Goal: Navigation & Orientation: Go to known website

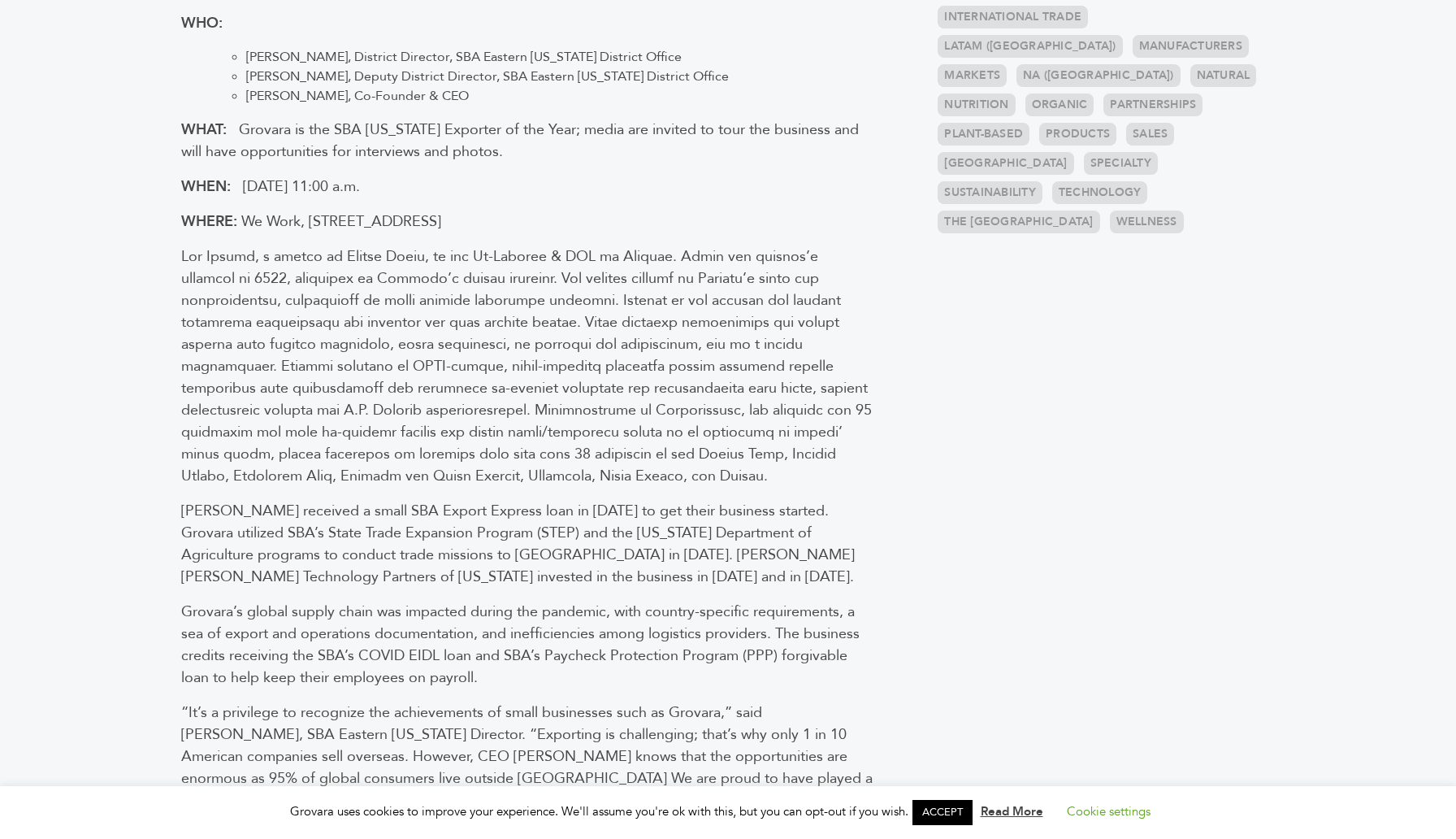
scroll to position [407, 0]
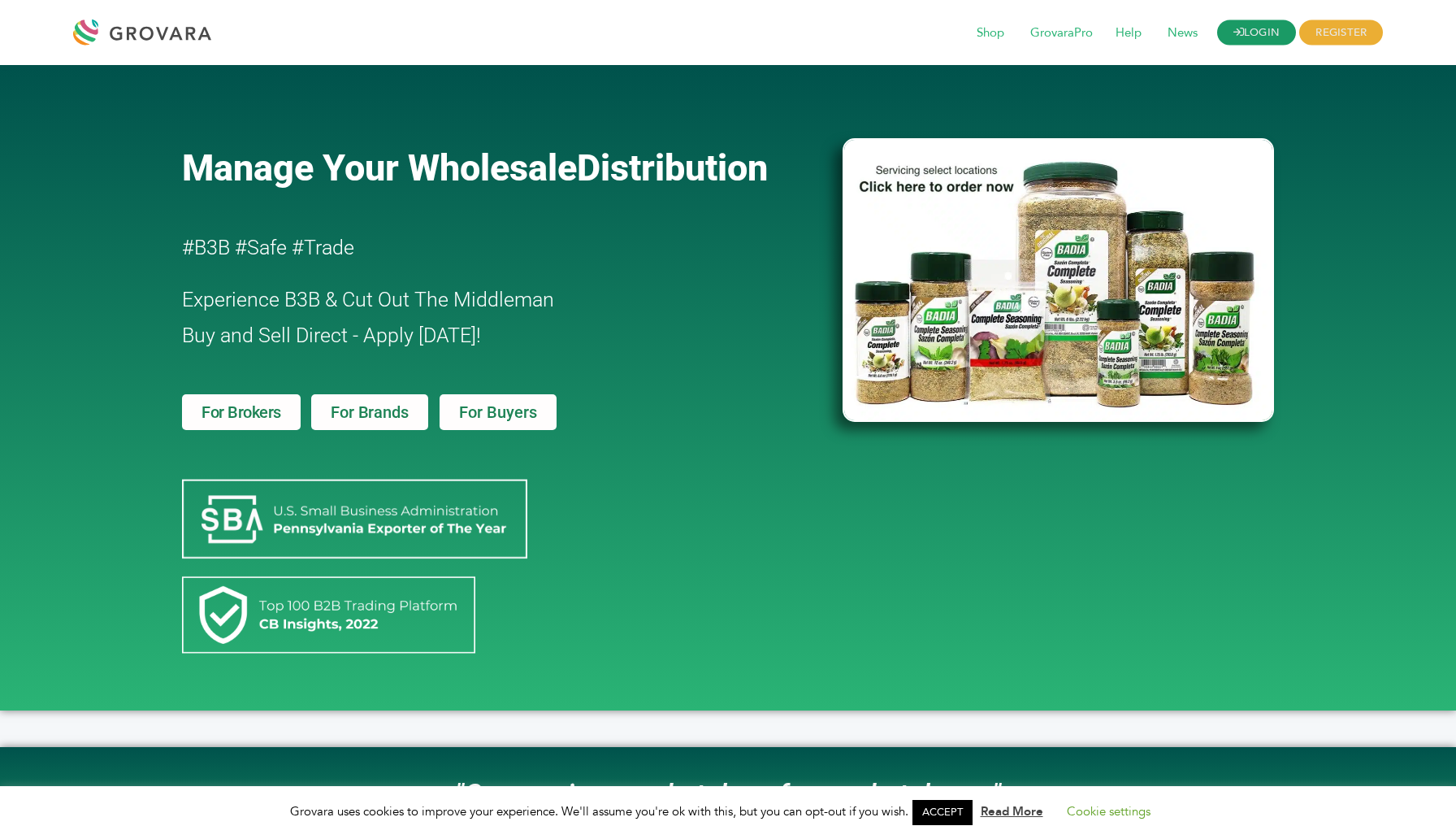
click at [1251, 34] on link "LOGIN" at bounding box center [1256, 33] width 80 height 25
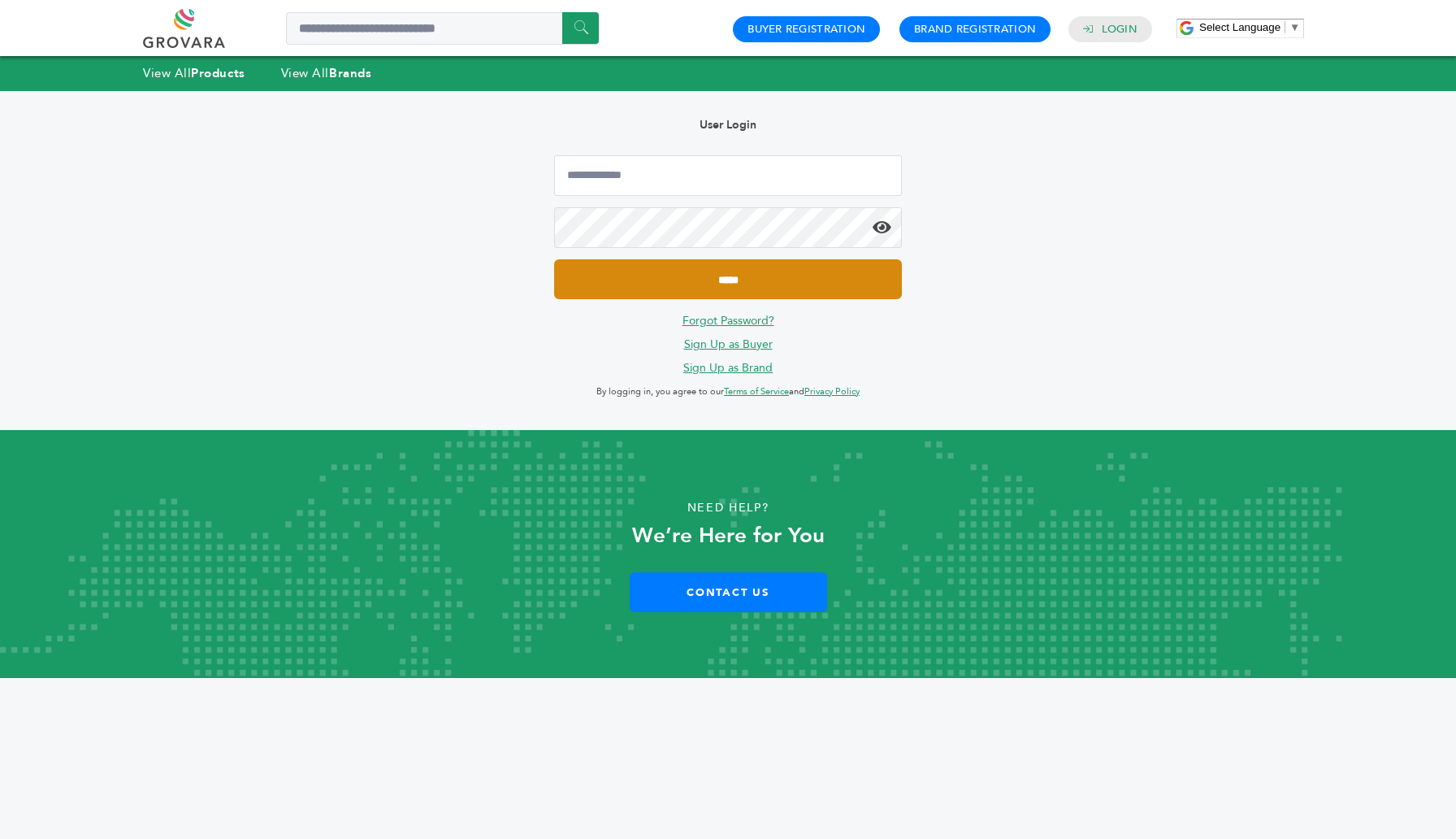
type input "**********"
click at [731, 283] on input "*****" at bounding box center [727, 279] width 348 height 39
